Goal: Information Seeking & Learning: Check status

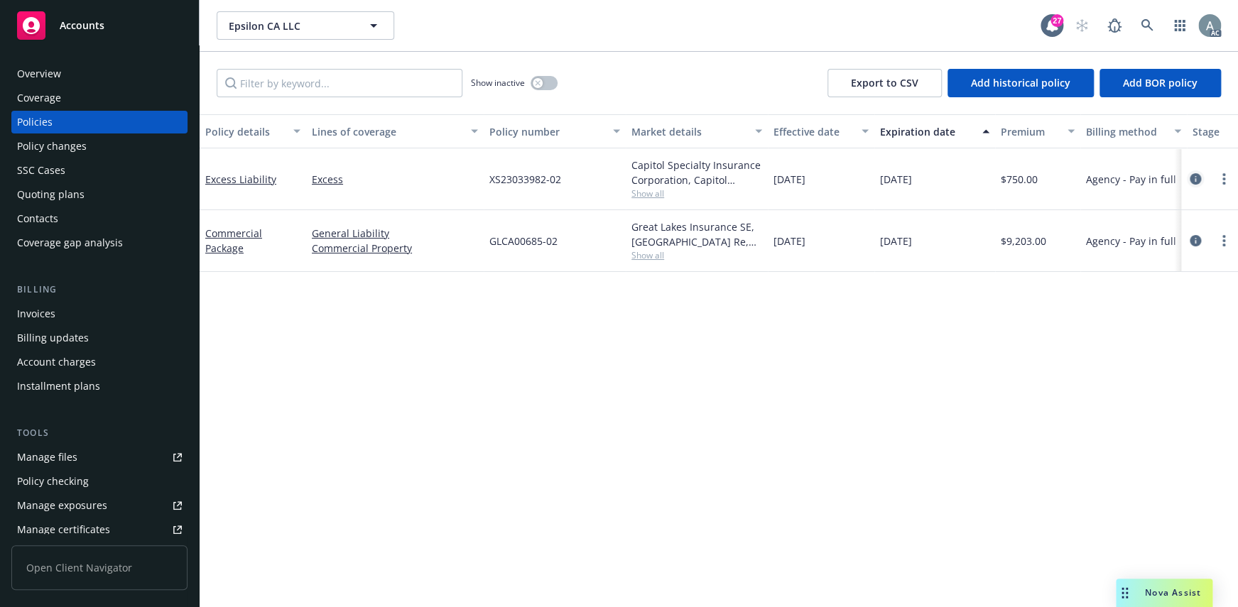
click at [1189, 177] on icon "circleInformation" at bounding box center [1194, 178] width 11 height 11
